Goal: Task Accomplishment & Management: Use online tool/utility

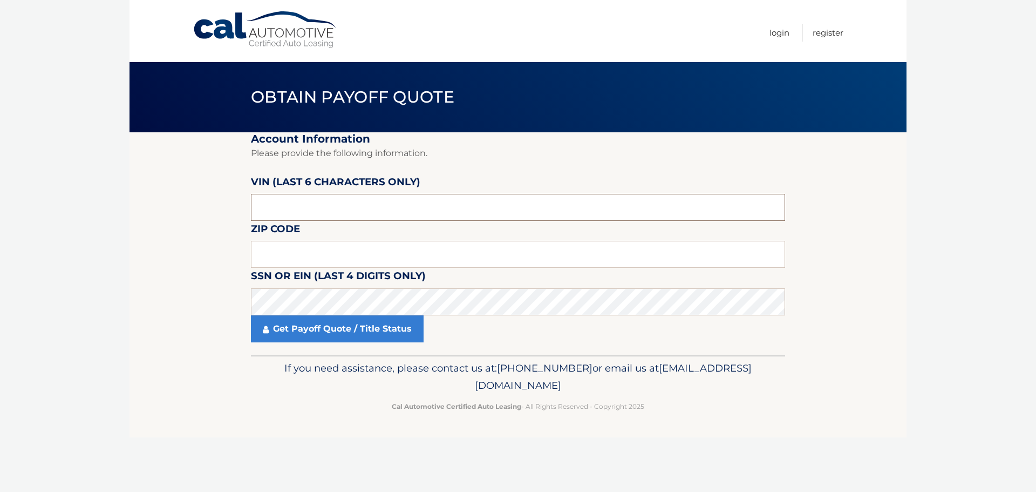
click at [307, 202] on input "text" at bounding box center [518, 207] width 534 height 27
type input "408117"
click at [295, 254] on input "text" at bounding box center [518, 254] width 534 height 27
type input "11001"
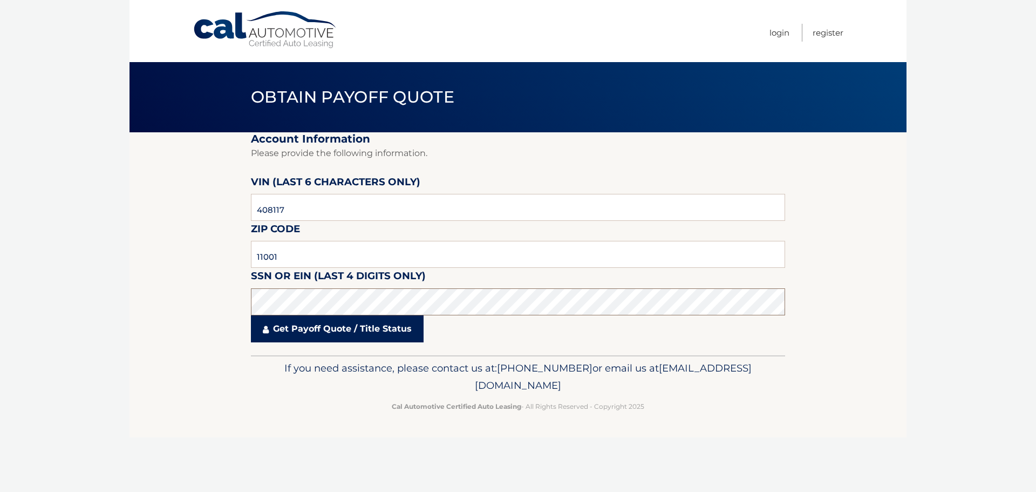
click button "For Originating Dealer" at bounding box center [0, 0] width 0 height 0
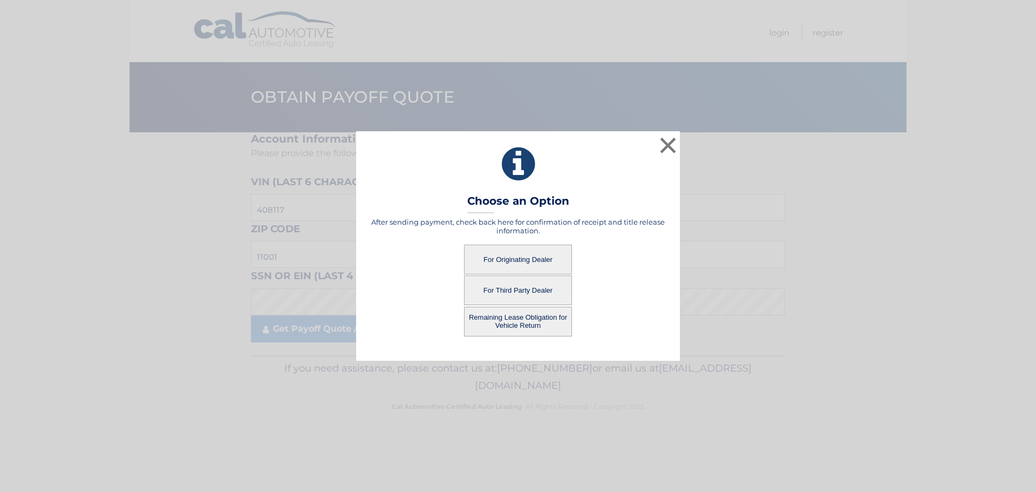
click at [551, 263] on button "For Originating Dealer" at bounding box center [518, 259] width 108 height 30
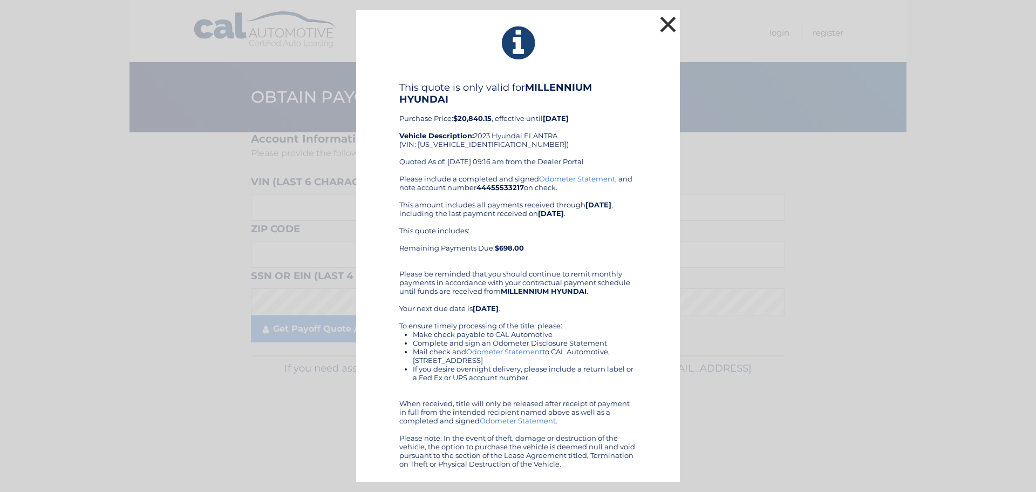
click at [668, 23] on button "×" at bounding box center [668, 24] width 22 height 22
